Goal: Task Accomplishment & Management: Manage account settings

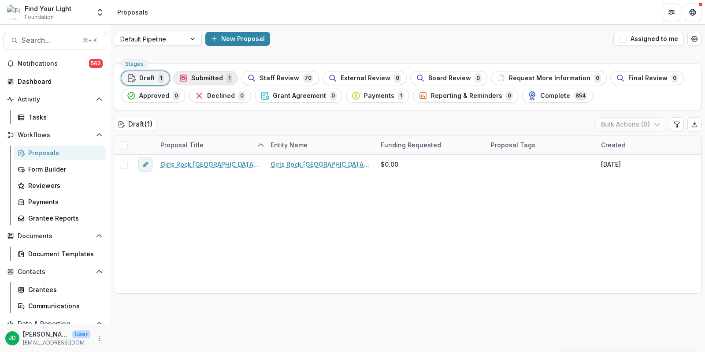
click at [208, 78] on span "Submitted" at bounding box center [207, 77] width 32 height 7
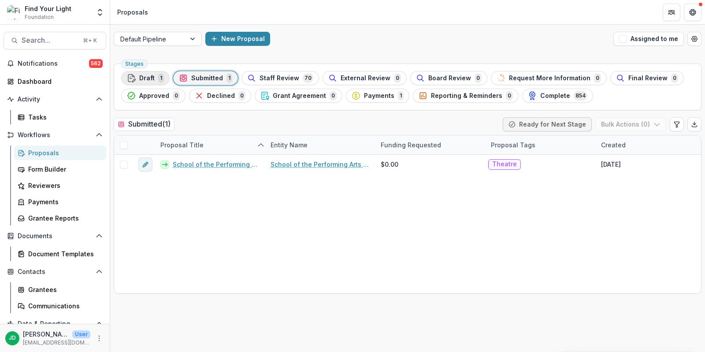
click at [158, 76] on span "1" at bounding box center [161, 78] width 6 height 10
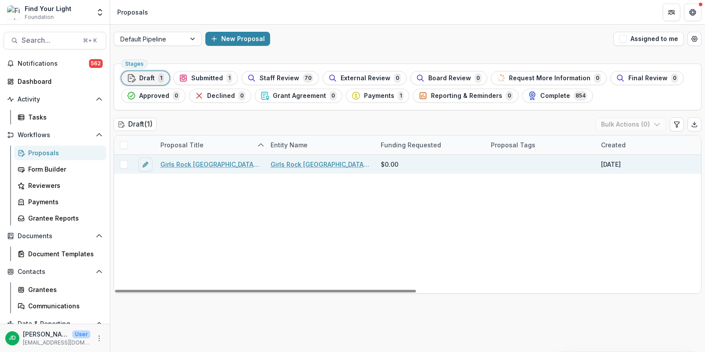
click at [194, 164] on link "Girls Rock [GEOGRAPHIC_DATA][PERSON_NAME] - 2025 - Find Your Light Foundation 2…" at bounding box center [210, 164] width 100 height 9
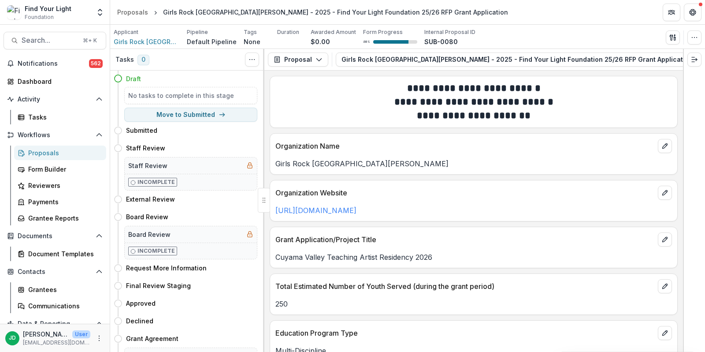
click at [39, 149] on div "Proposals" at bounding box center [63, 152] width 71 height 9
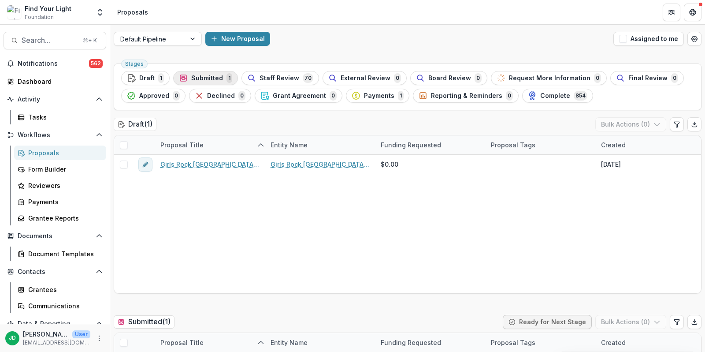
click at [205, 80] on span "Submitted" at bounding box center [207, 77] width 32 height 7
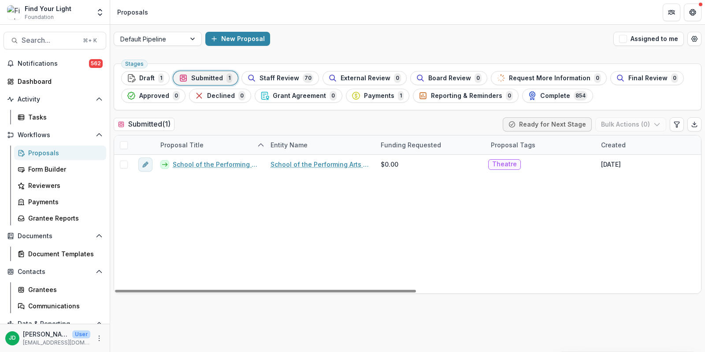
click at [213, 76] on span "Submitted" at bounding box center [207, 77] width 32 height 7
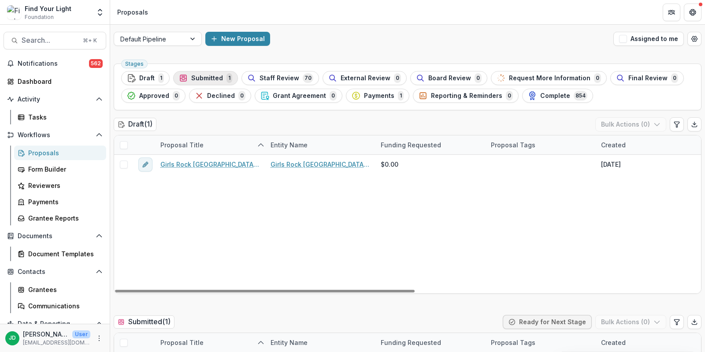
click at [212, 78] on span "Submitted" at bounding box center [207, 77] width 32 height 7
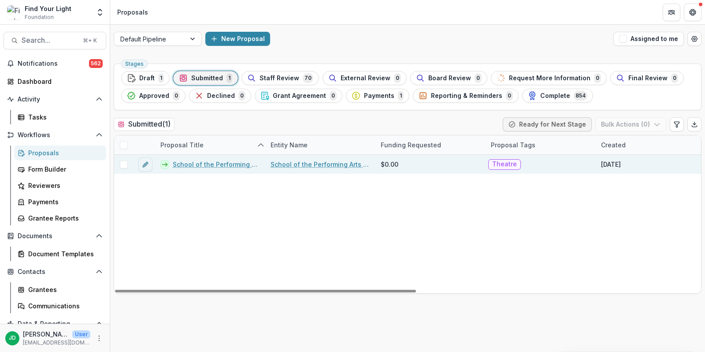
click at [124, 160] on span at bounding box center [124, 164] width 8 height 8
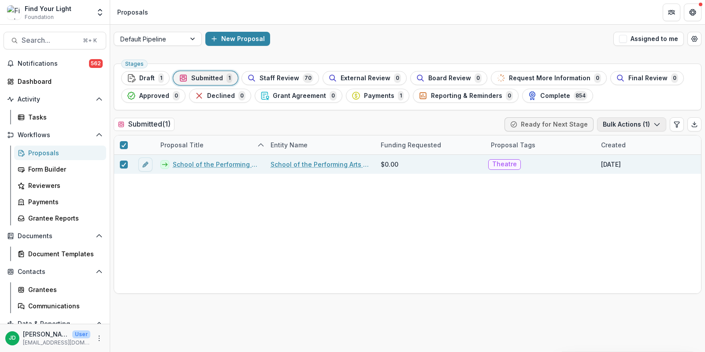
click at [626, 123] on button "Bulk Actions ( 1 )" at bounding box center [631, 124] width 69 height 14
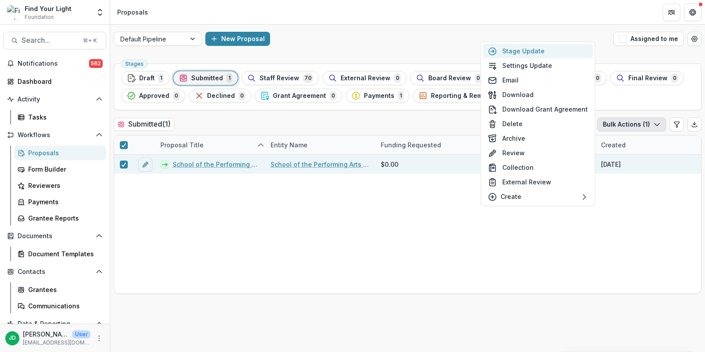
click at [553, 51] on button "Stage Update" at bounding box center [538, 51] width 110 height 15
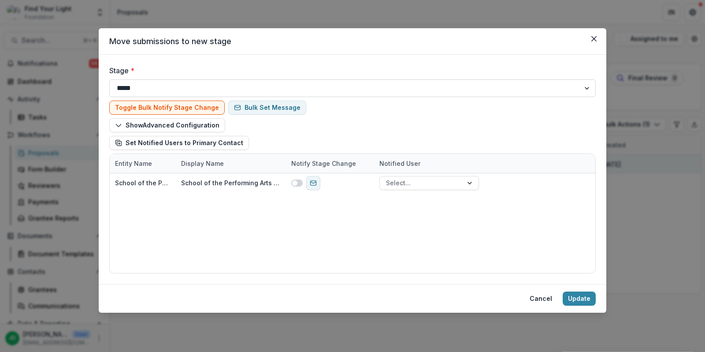
click at [203, 88] on select "**********" at bounding box center [352, 88] width 487 height 18
select select "**********"
click at [109, 79] on select "**********" at bounding box center [352, 88] width 487 height 18
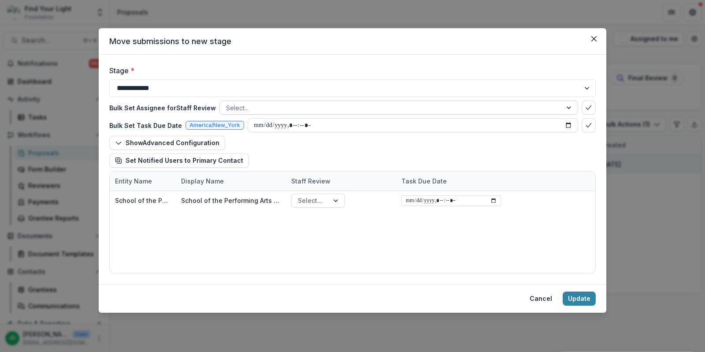
click at [372, 108] on div at bounding box center [391, 107] width 330 height 11
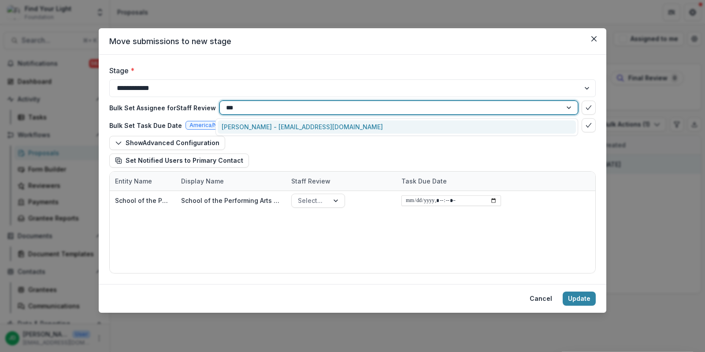
type input "****"
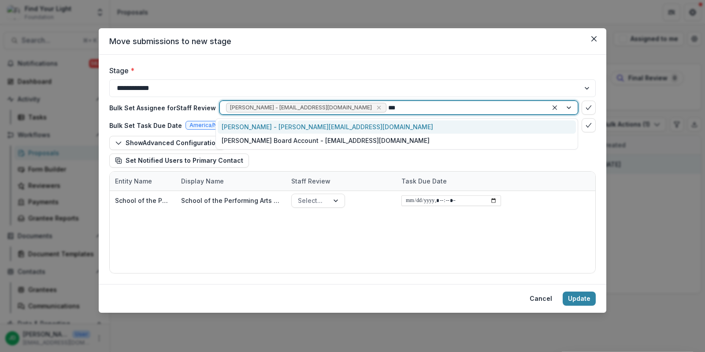
type input "****"
click at [339, 126] on div "[PERSON_NAME] - [PERSON_NAME][EMAIL_ADDRESS][DOMAIN_NAME]" at bounding box center [397, 127] width 358 height 14
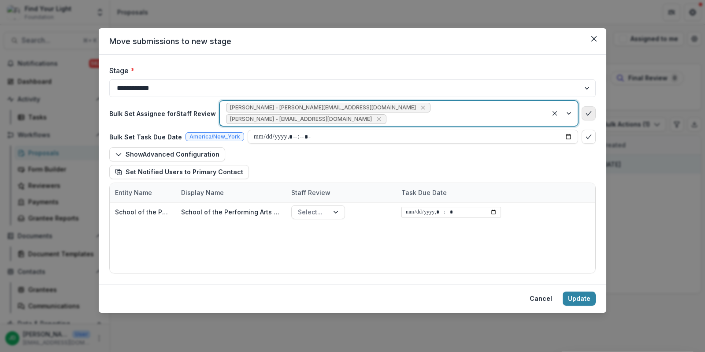
click at [586, 110] on icon "bulk-confirm-option" at bounding box center [588, 113] width 7 height 7
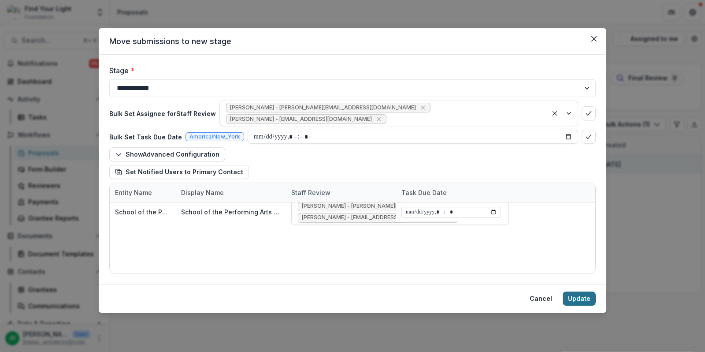
click at [577, 296] on button "Update" at bounding box center [579, 298] width 33 height 14
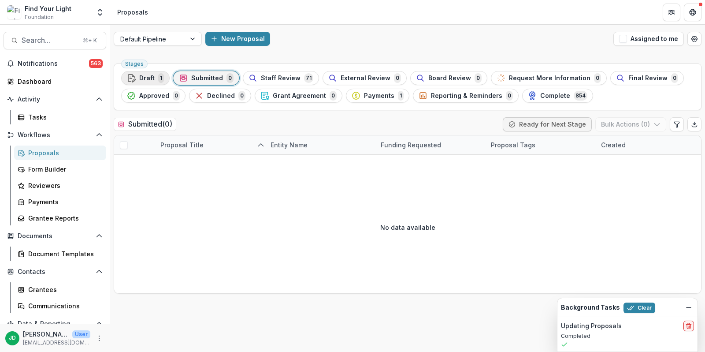
click at [142, 78] on span "Draft" at bounding box center [146, 77] width 15 height 7
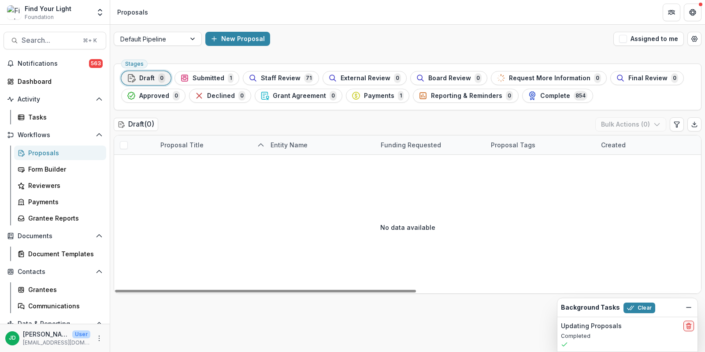
click at [215, 70] on div "Stages Draft 0 Submitted 1 Staff Review 71 External Review 0 Board Review 0 Req…" at bounding box center [408, 86] width 588 height 47
click at [215, 80] on span "Submitted" at bounding box center [209, 77] width 32 height 7
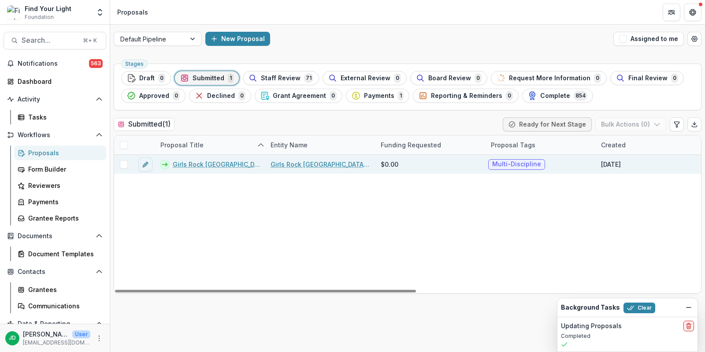
click at [125, 162] on span at bounding box center [124, 164] width 8 height 8
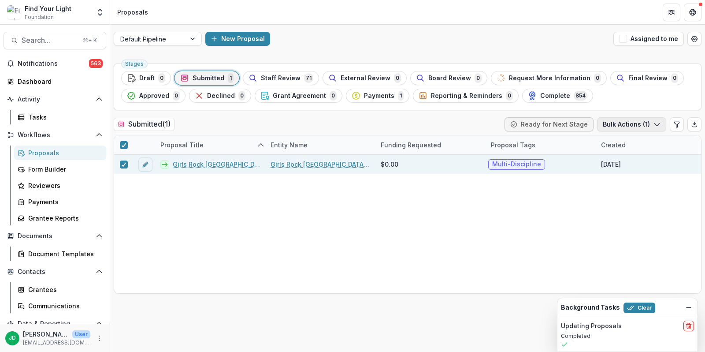
click at [618, 121] on button "Bulk Actions ( 1 )" at bounding box center [631, 124] width 69 height 14
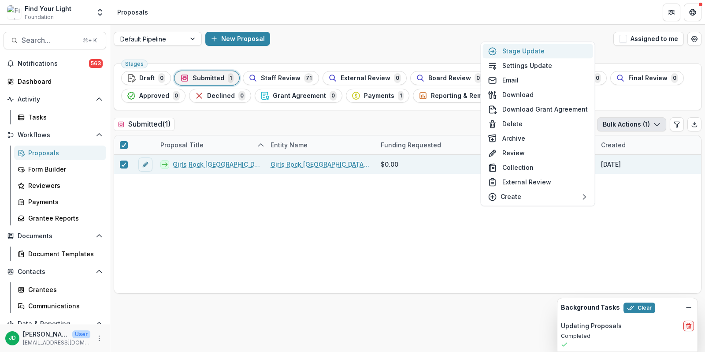
click at [514, 56] on button "Stage Update" at bounding box center [538, 51] width 110 height 15
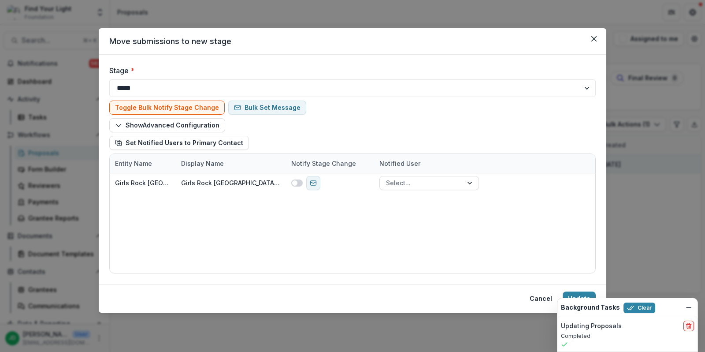
click at [183, 89] on div at bounding box center [102, 84] width 167 height 12
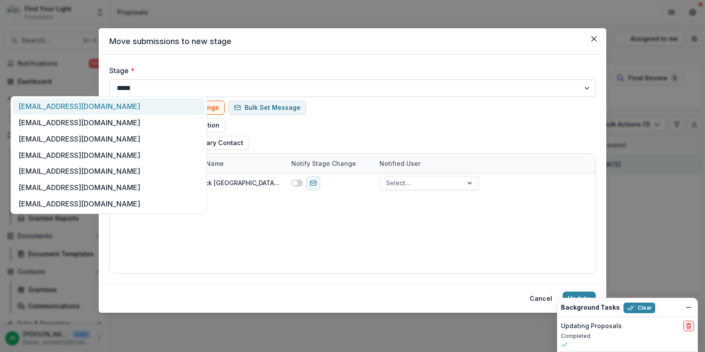
click at [279, 90] on select "**********" at bounding box center [352, 88] width 487 height 18
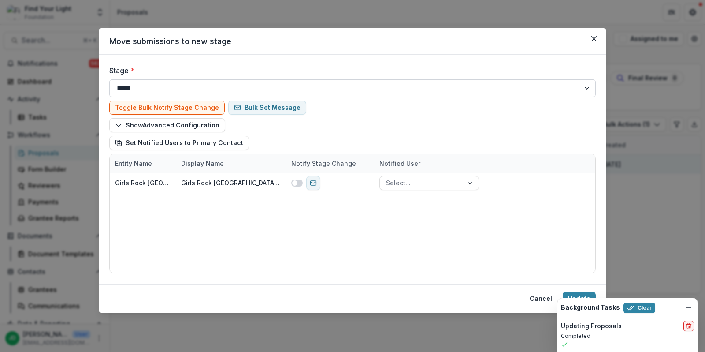
select select "**********"
click at [109, 79] on select "**********" at bounding box center [352, 88] width 487 height 18
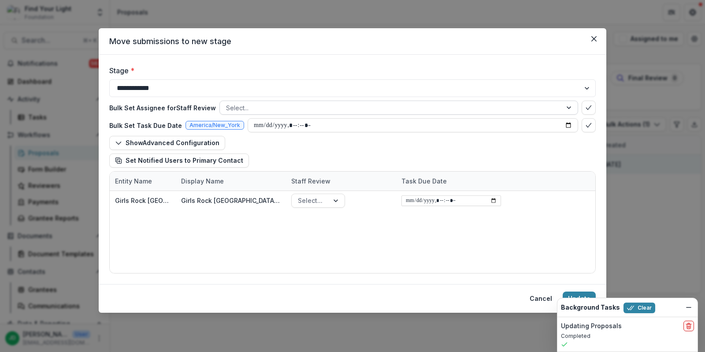
click at [252, 103] on div at bounding box center [391, 107] width 330 height 11
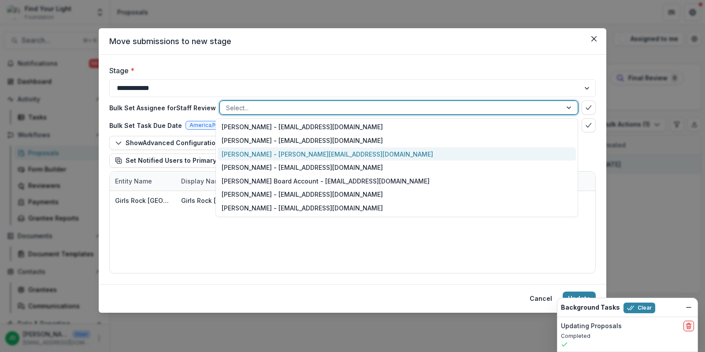
click at [245, 149] on div "[PERSON_NAME] - [PERSON_NAME][EMAIL_ADDRESS][DOMAIN_NAME]" at bounding box center [397, 154] width 358 height 14
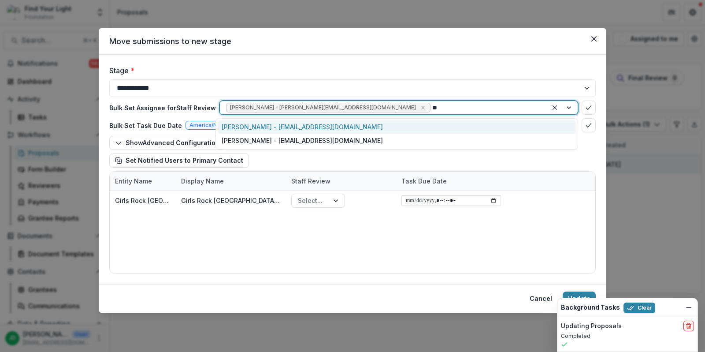
type input "***"
click at [309, 128] on div "[PERSON_NAME] - [EMAIL_ADDRESS][DOMAIN_NAME]" at bounding box center [397, 127] width 358 height 14
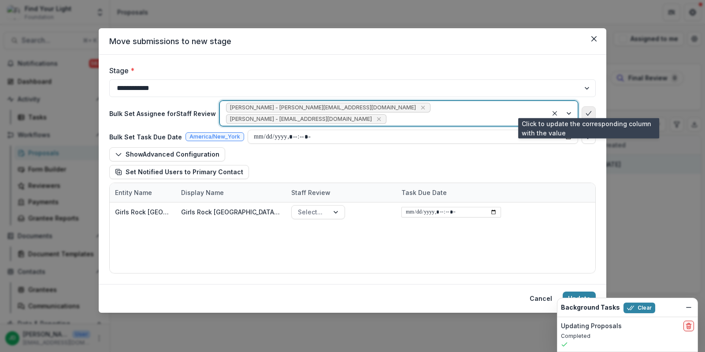
click at [585, 106] on button "bulk-confirm-option" at bounding box center [589, 113] width 14 height 14
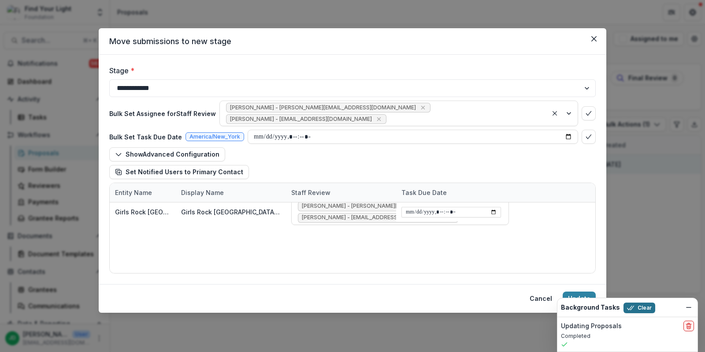
click at [633, 311] on button "Clear" at bounding box center [640, 307] width 32 height 11
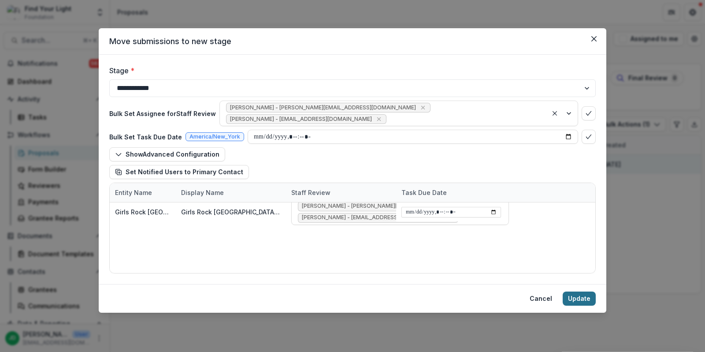
click at [585, 296] on button "Update" at bounding box center [579, 298] width 33 height 14
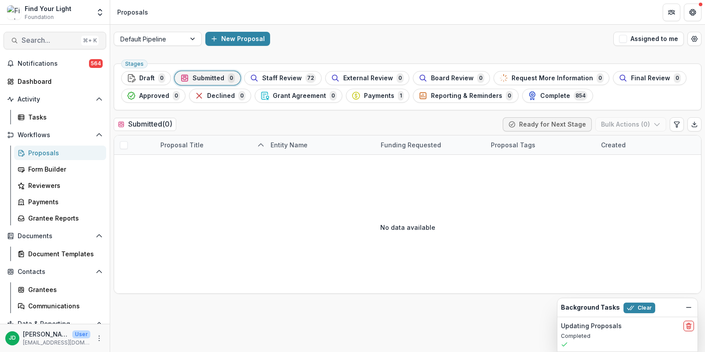
click at [52, 43] on span "Search..." at bounding box center [50, 40] width 56 height 8
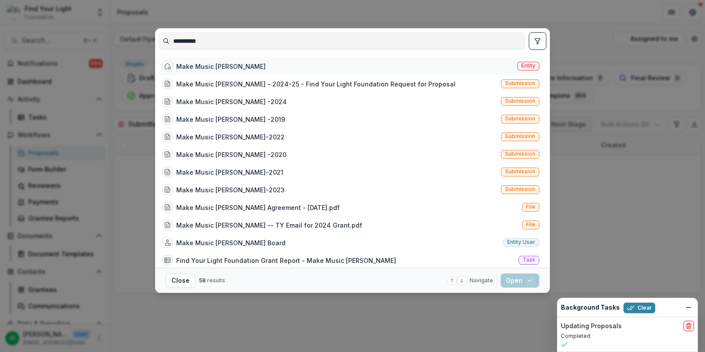
type input "**********"
click at [207, 67] on div "Make Music [PERSON_NAME]" at bounding box center [220, 66] width 89 height 9
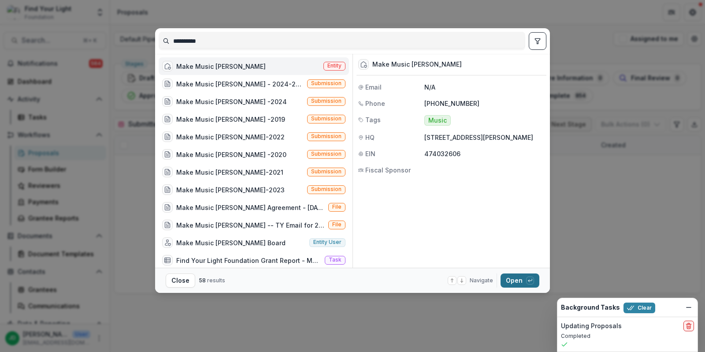
click at [515, 277] on button "Open with enter key" at bounding box center [520, 280] width 39 height 14
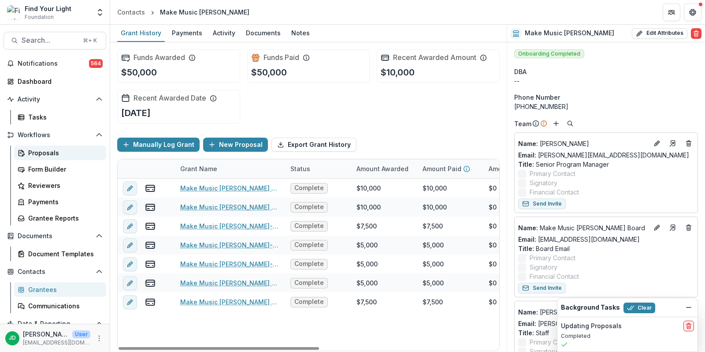
click at [47, 150] on div "Proposals" at bounding box center [63, 152] width 71 height 9
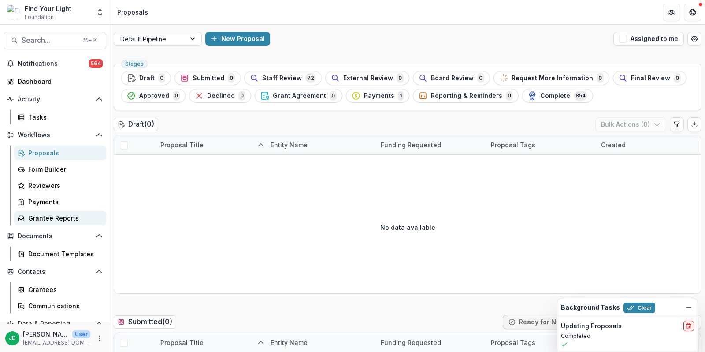
click at [48, 220] on div "Grantee Reports" at bounding box center [63, 217] width 71 height 9
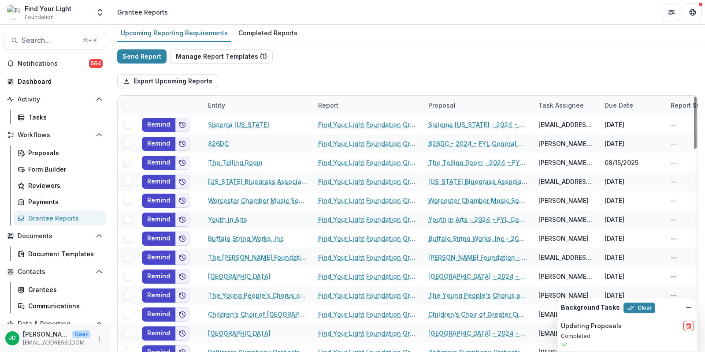
click at [230, 104] on div "Entity" at bounding box center [258, 105] width 110 height 19
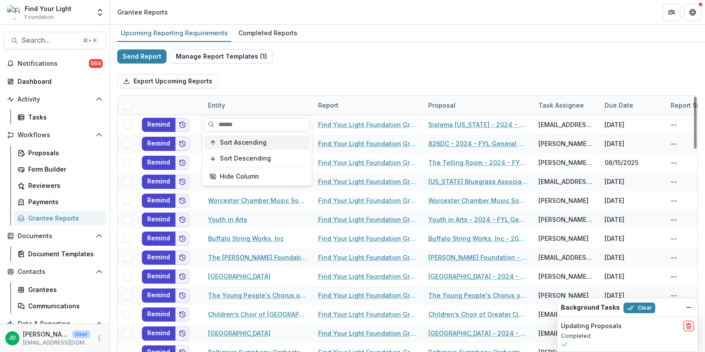
click at [236, 139] on span "Sort Ascending" at bounding box center [243, 142] width 47 height 7
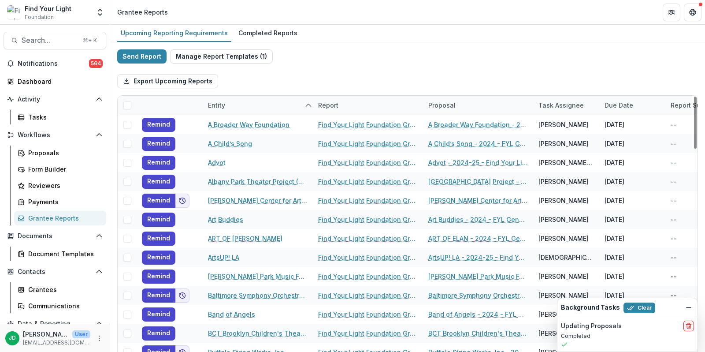
click at [324, 38] on div "Upcoming Reporting Requirements Completed Reports" at bounding box center [407, 34] width 595 height 18
click at [206, 33] on div "Upcoming Reporting Requirements" at bounding box center [174, 32] width 114 height 13
click at [627, 106] on div "Due Date" at bounding box center [618, 104] width 39 height 9
click at [599, 139] on span "Sort Ascending" at bounding box center [595, 142] width 47 height 7
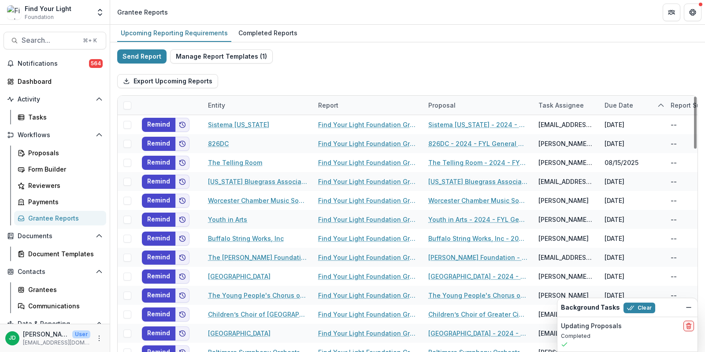
click at [586, 80] on div "Export Upcoming Reports" at bounding box center [407, 81] width 581 height 28
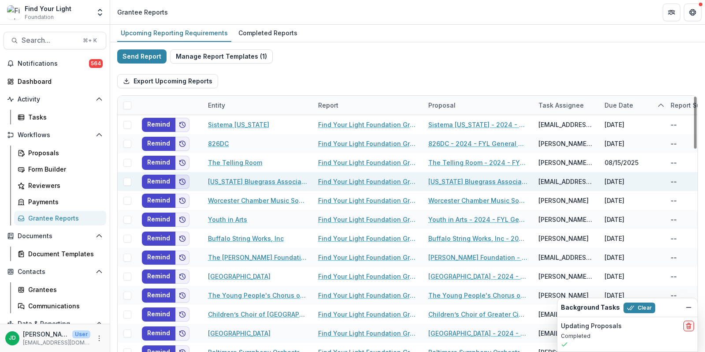
click at [181, 180] on icon "Add to friends" at bounding box center [182, 181] width 7 height 7
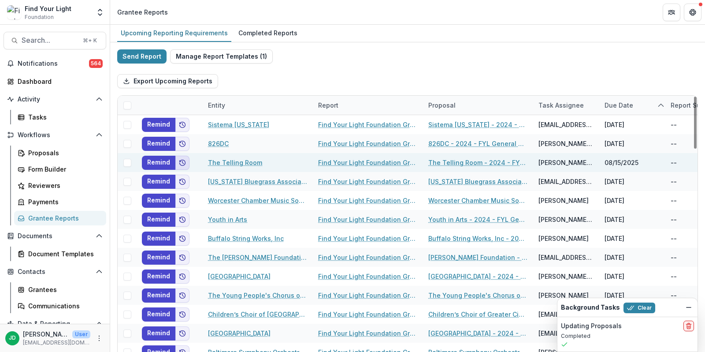
click at [182, 161] on icon "Add to friends" at bounding box center [182, 162] width 7 height 7
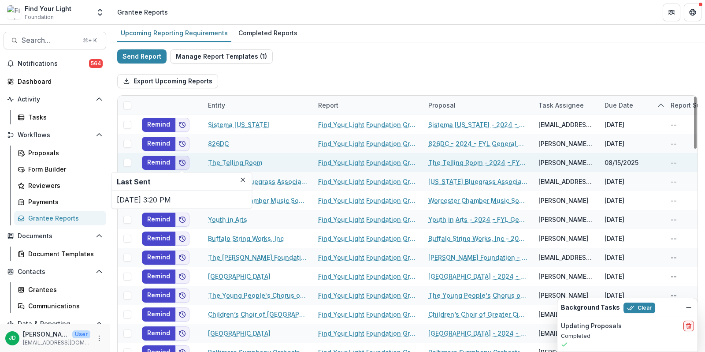
click at [182, 156] on button "Add to friends" at bounding box center [182, 163] width 14 height 14
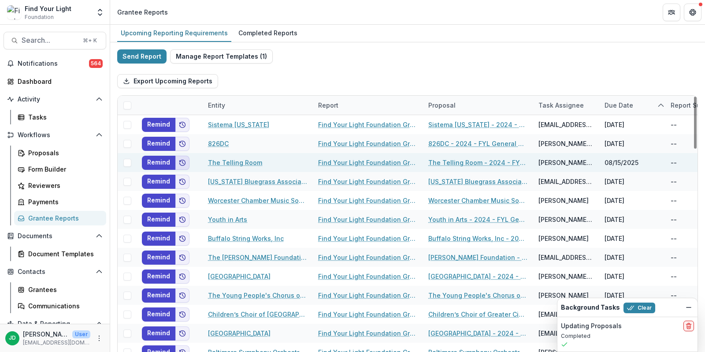
click at [182, 156] on button "Add to friends" at bounding box center [182, 163] width 14 height 14
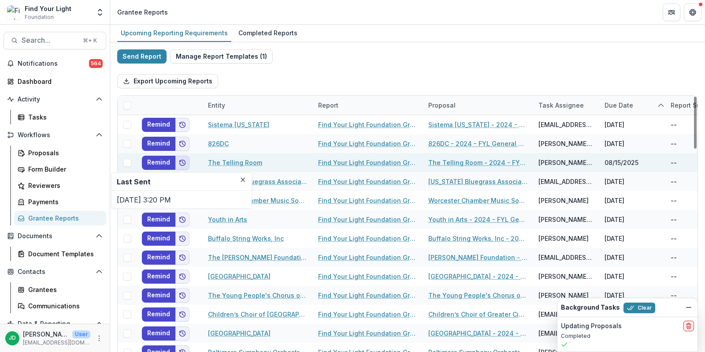
click at [182, 156] on button "Add to friends" at bounding box center [182, 163] width 14 height 14
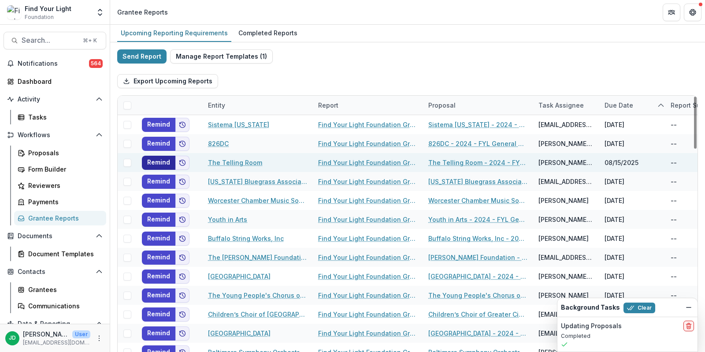
click at [160, 157] on button "Remind" at bounding box center [158, 163] width 33 height 14
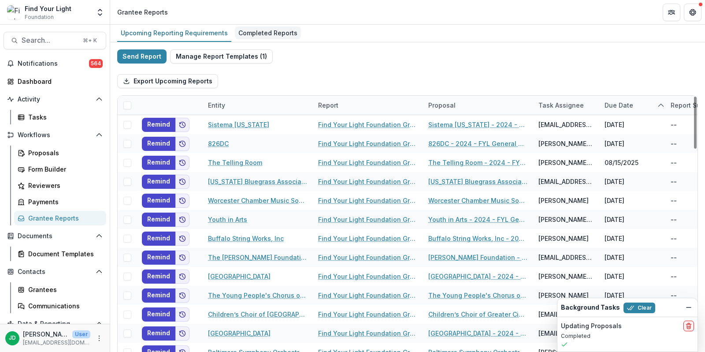
click at [260, 30] on div "Completed Reports" at bounding box center [268, 32] width 66 height 13
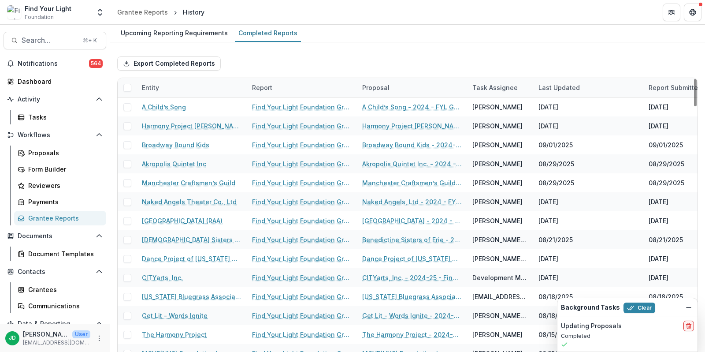
click at [153, 88] on div "Entity" at bounding box center [151, 87] width 28 height 9
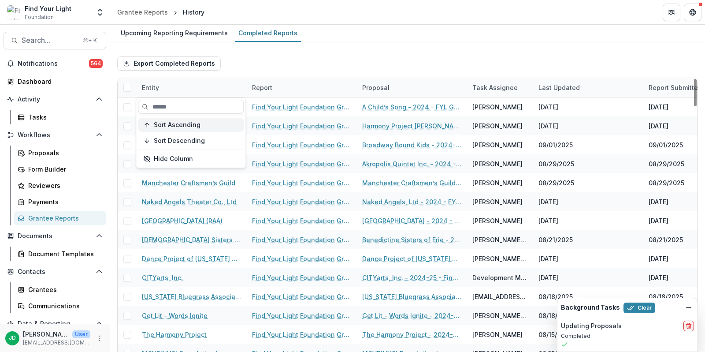
click at [165, 124] on span "Sort Ascending" at bounding box center [177, 124] width 47 height 7
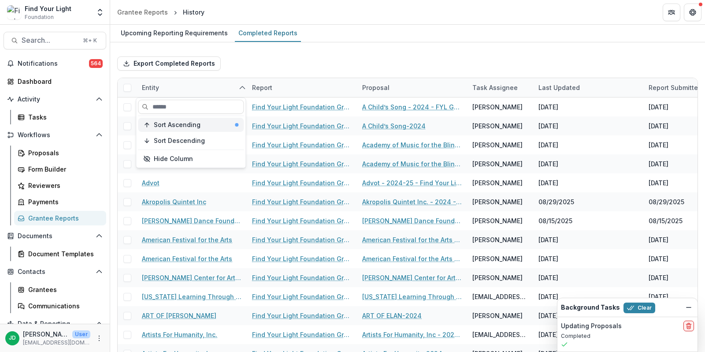
click at [193, 125] on span "Sort Ascending" at bounding box center [177, 124] width 47 height 7
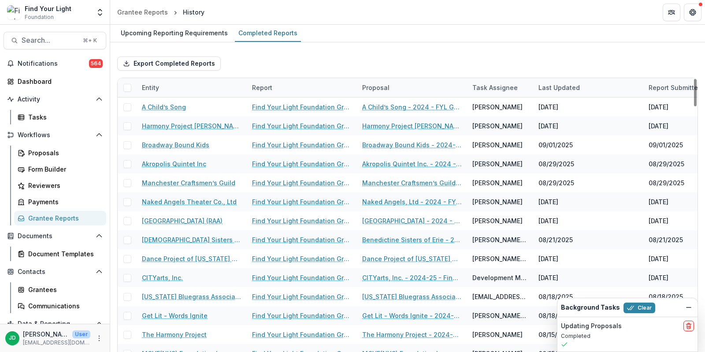
click at [284, 59] on div "Export Completed Reports" at bounding box center [407, 63] width 581 height 28
click at [181, 89] on div "Entity" at bounding box center [192, 87] width 110 height 19
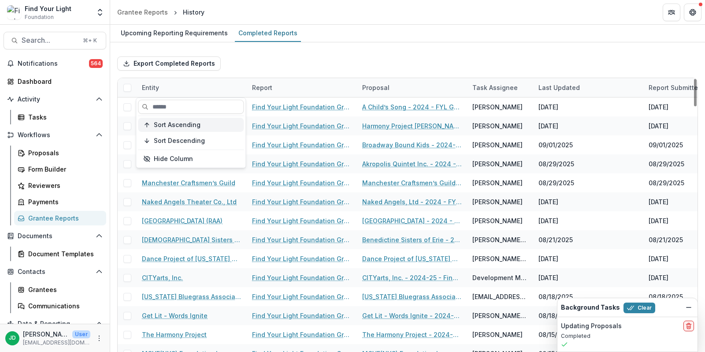
click at [179, 121] on span "Sort Ascending" at bounding box center [177, 124] width 47 height 7
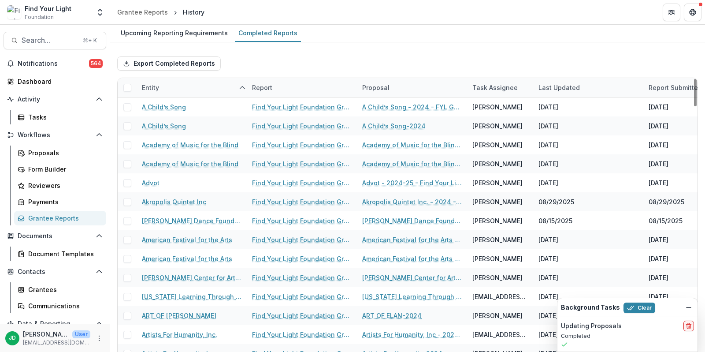
click at [274, 51] on div "Export Completed Reports" at bounding box center [407, 63] width 581 height 28
click at [182, 32] on div "Upcoming Reporting Requirements" at bounding box center [174, 32] width 114 height 13
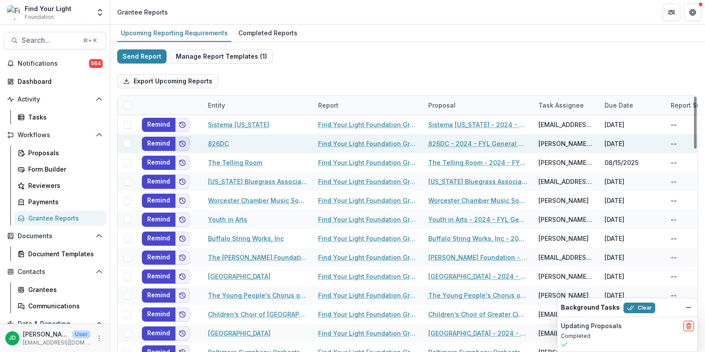
click at [182, 145] on icon "Add to friends" at bounding box center [182, 143] width 7 height 7
click at [164, 141] on button "Remind" at bounding box center [158, 144] width 33 height 14
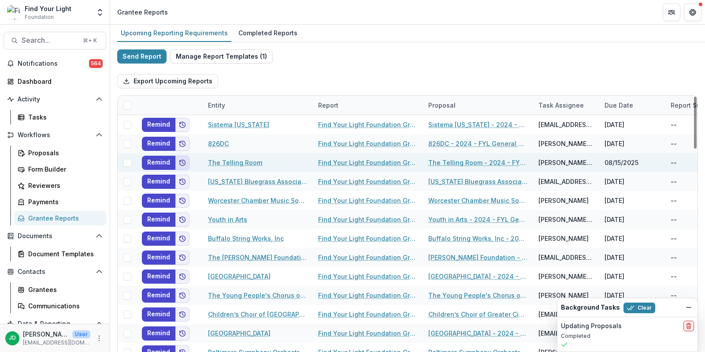
click at [183, 161] on icon "Add to friends" at bounding box center [182, 162] width 7 height 7
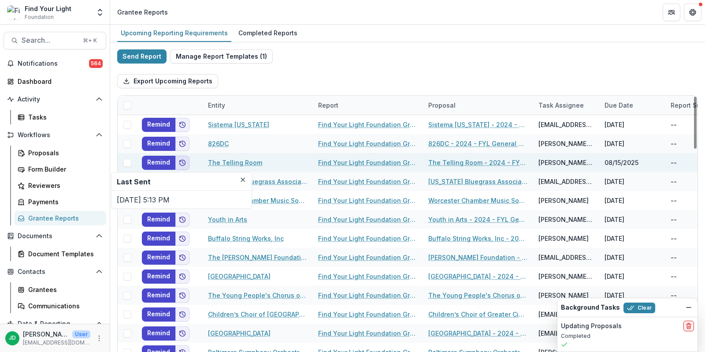
click at [183, 161] on icon "Add to friends" at bounding box center [182, 162] width 7 height 7
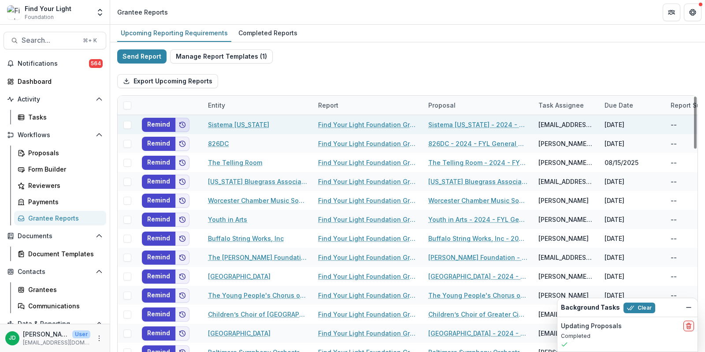
click at [184, 126] on icon "Add to friends" at bounding box center [182, 124] width 7 height 7
click at [160, 124] on button "Remind" at bounding box center [158, 125] width 33 height 14
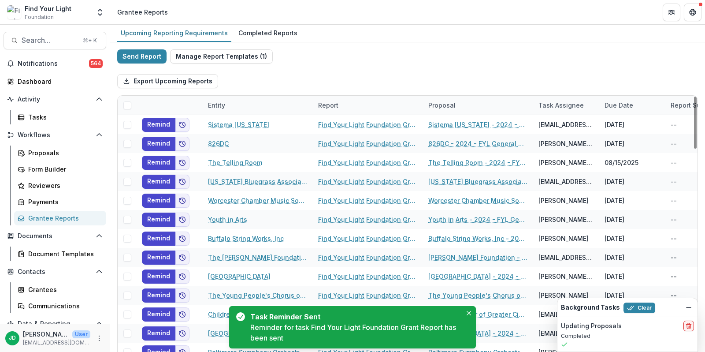
click at [293, 82] on div "Export Upcoming Reports" at bounding box center [407, 81] width 581 height 28
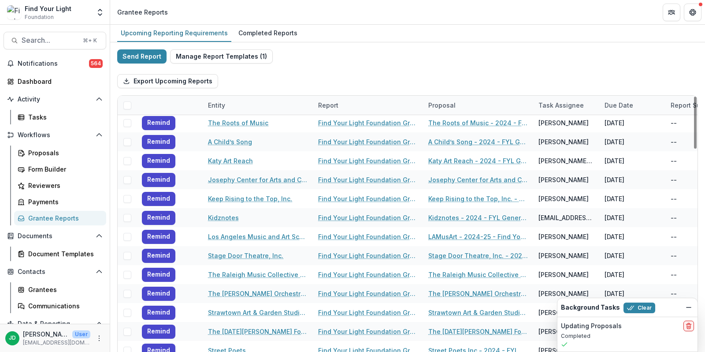
scroll to position [1647, 0]
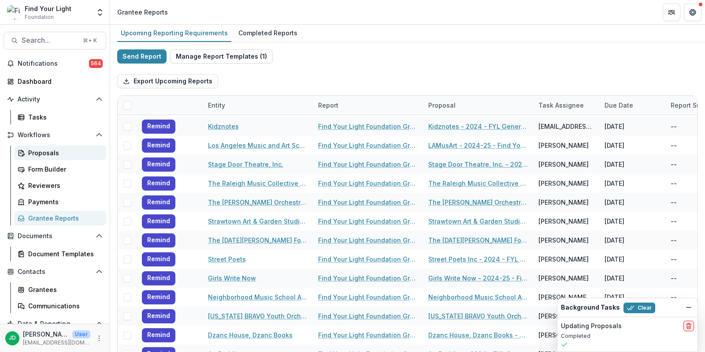
click at [44, 149] on div "Proposals" at bounding box center [63, 152] width 71 height 9
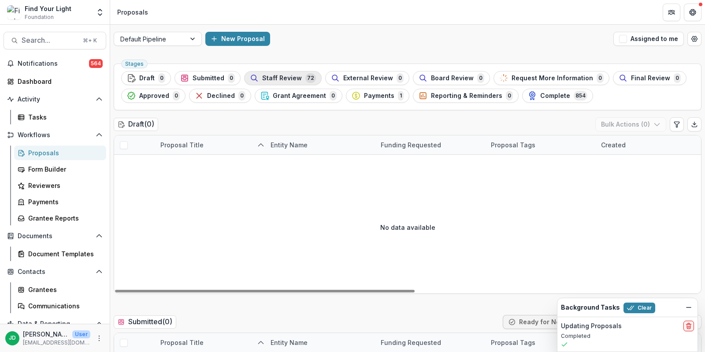
click at [295, 78] on span "Staff Review" at bounding box center [282, 77] width 40 height 7
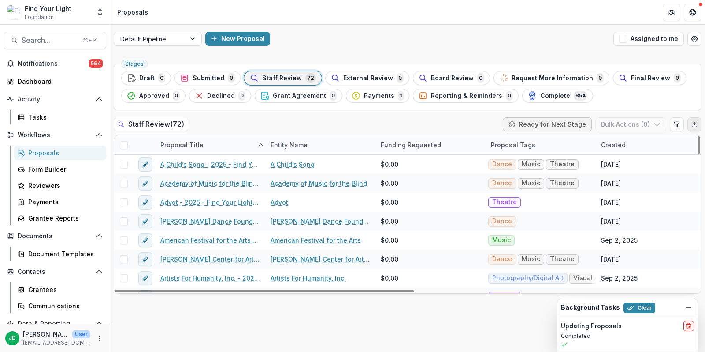
click at [697, 127] on icon "Export table data" at bounding box center [694, 124] width 7 height 7
